Goal: Task Accomplishment & Management: Manage account settings

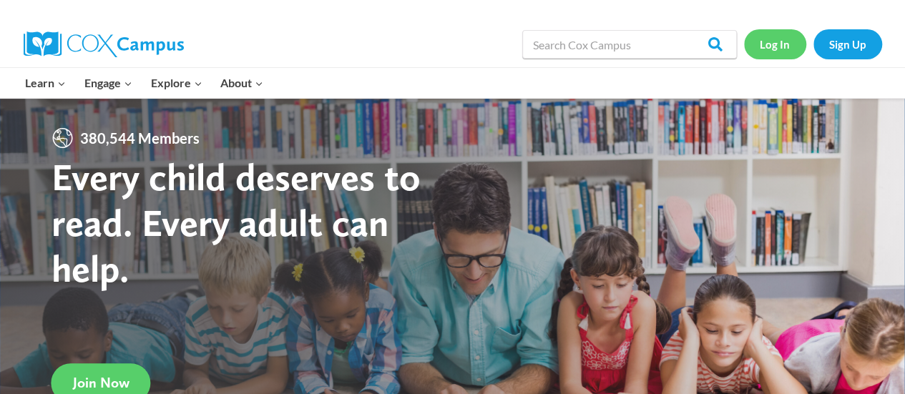
click at [784, 47] on link "Log In" at bounding box center [775, 43] width 62 height 29
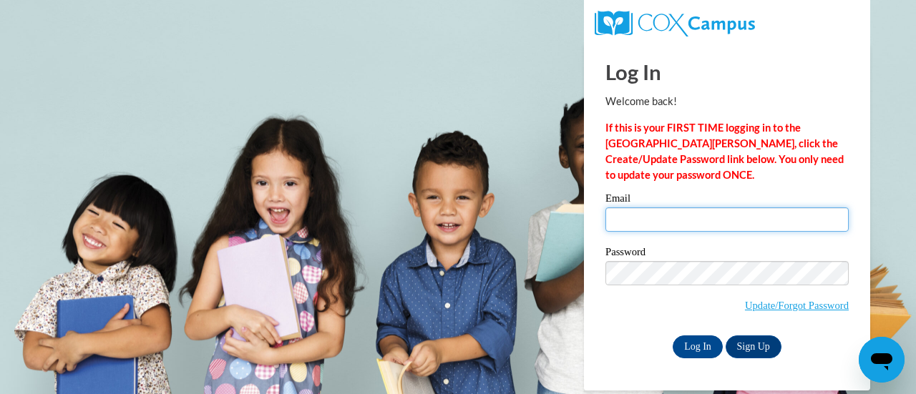
type input "jessica.kurdas@rusd.org"
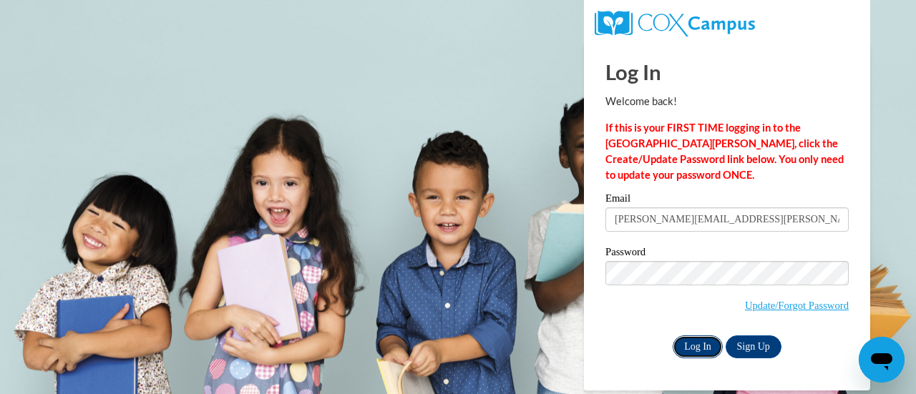
click at [708, 343] on input "Log In" at bounding box center [697, 346] width 50 height 23
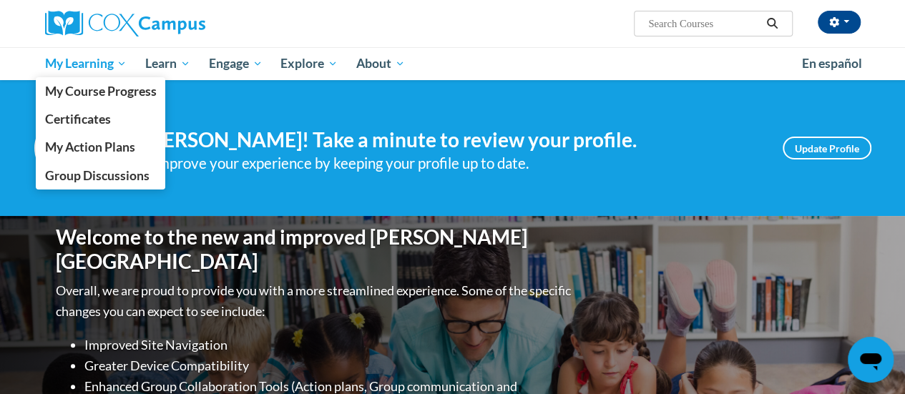
click at [107, 52] on link "My Learning" at bounding box center [86, 63] width 101 height 33
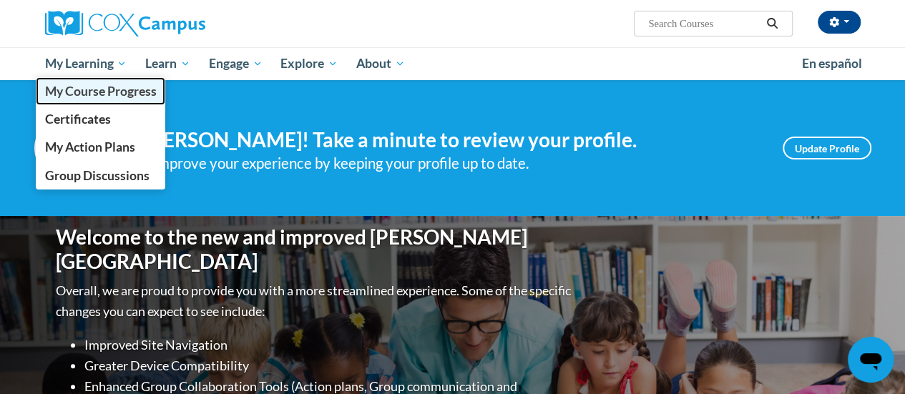
click at [138, 92] on span "My Course Progress" at bounding box center [100, 91] width 112 height 15
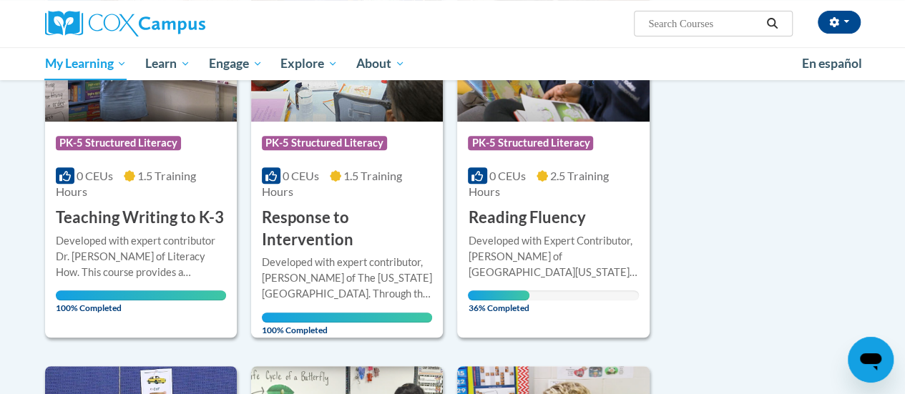
scroll to position [293, 0]
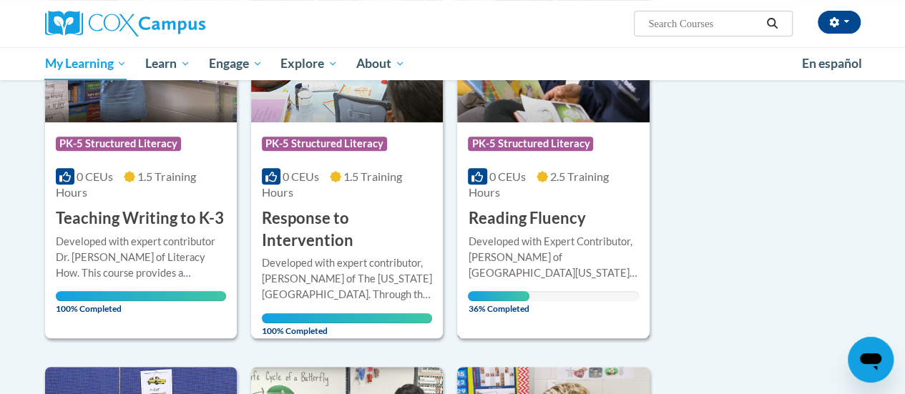
click at [602, 172] on span "2.5 Training Hours" at bounding box center [538, 184] width 140 height 29
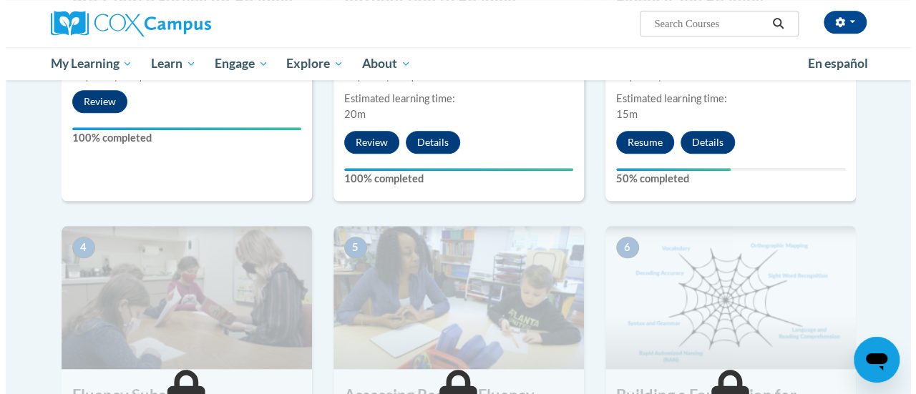
scroll to position [544, 0]
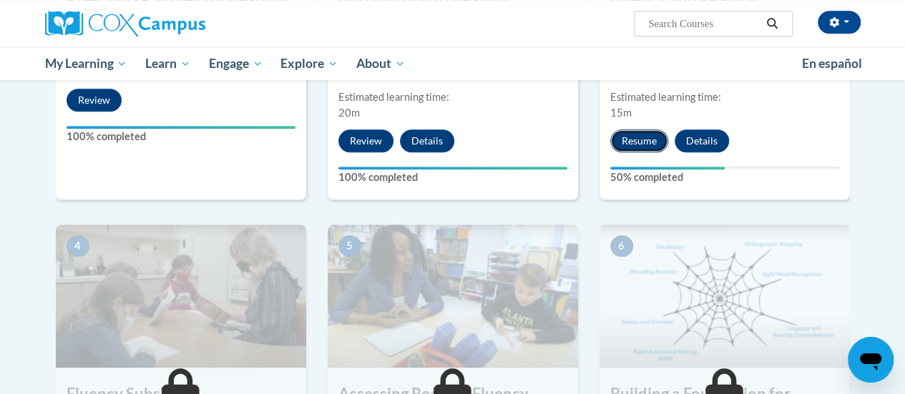
click at [655, 140] on button "Resume" at bounding box center [639, 140] width 58 height 23
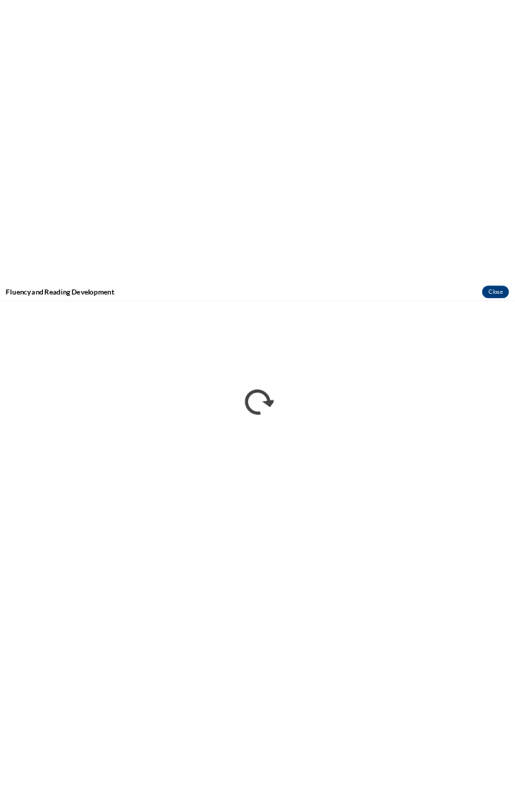
scroll to position [0, 0]
